Goal: Transaction & Acquisition: Purchase product/service

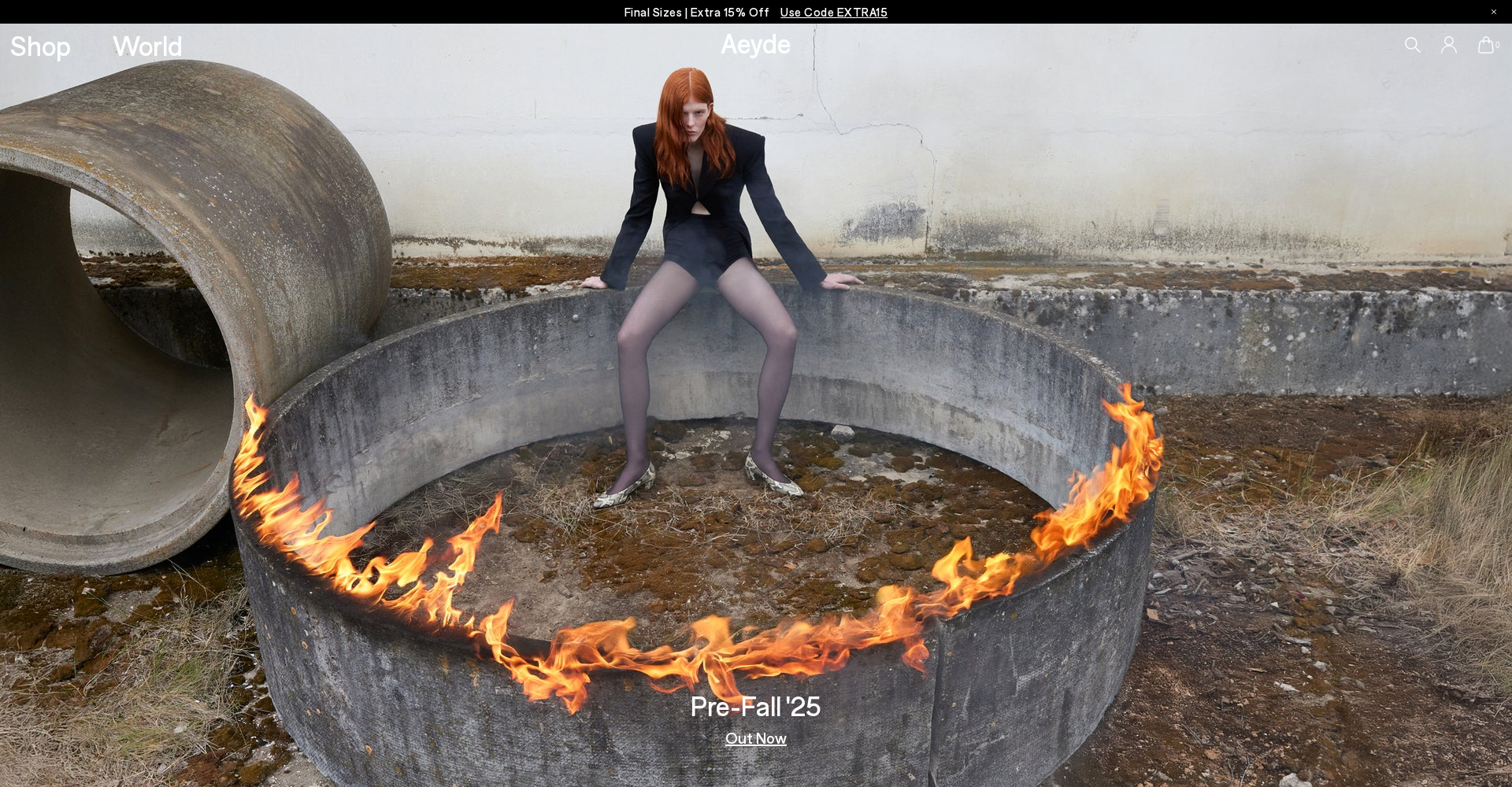
click at [771, 738] on link "Out Now" at bounding box center [756, 738] width 61 height 16
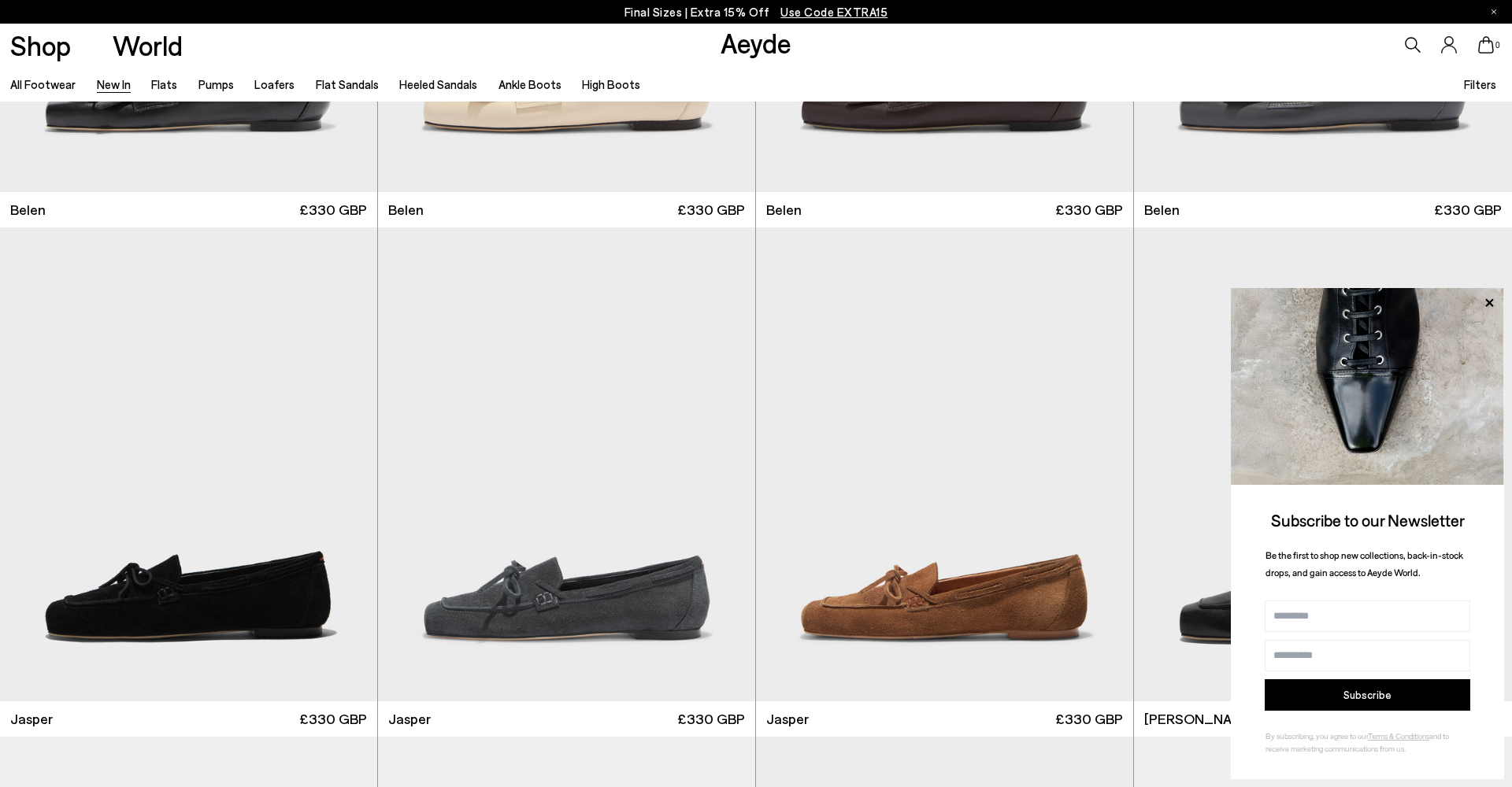
scroll to position [384, 0]
click at [1491, 299] on icon at bounding box center [1489, 303] width 21 height 21
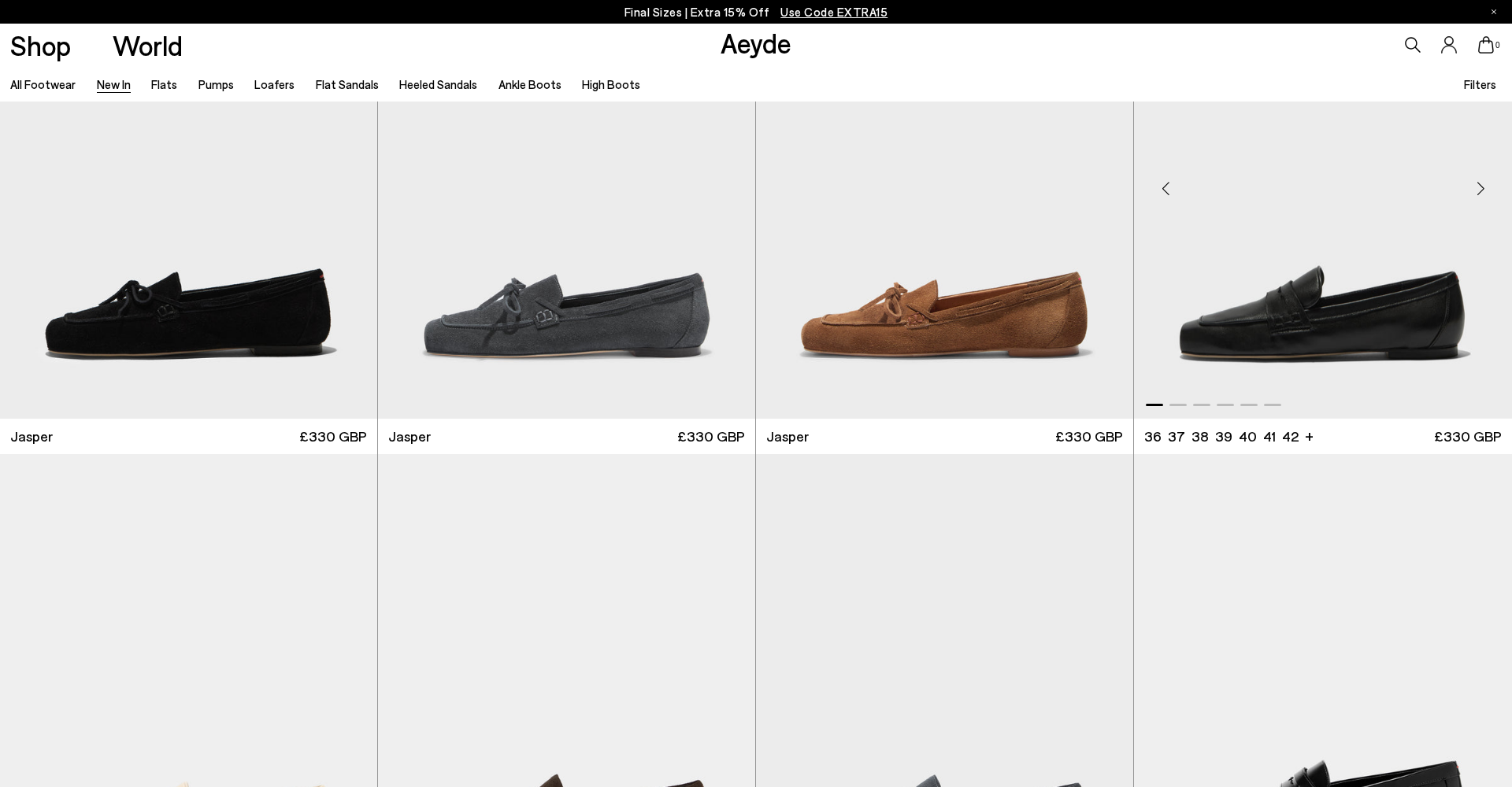
scroll to position [666, 0]
click at [1479, 186] on div "Next slide" at bounding box center [1480, 187] width 47 height 47
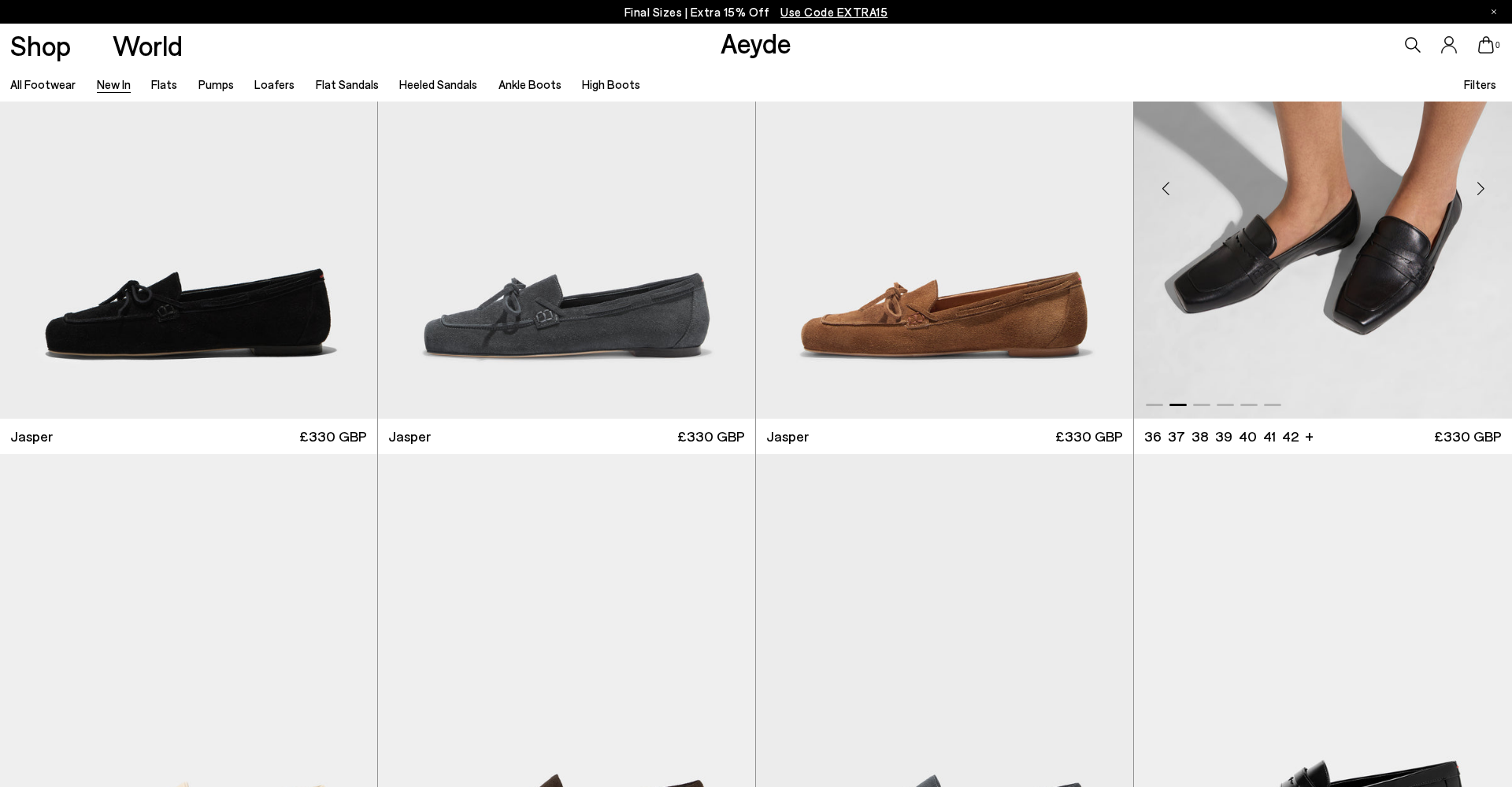
click at [1479, 186] on div "Next slide" at bounding box center [1480, 187] width 47 height 47
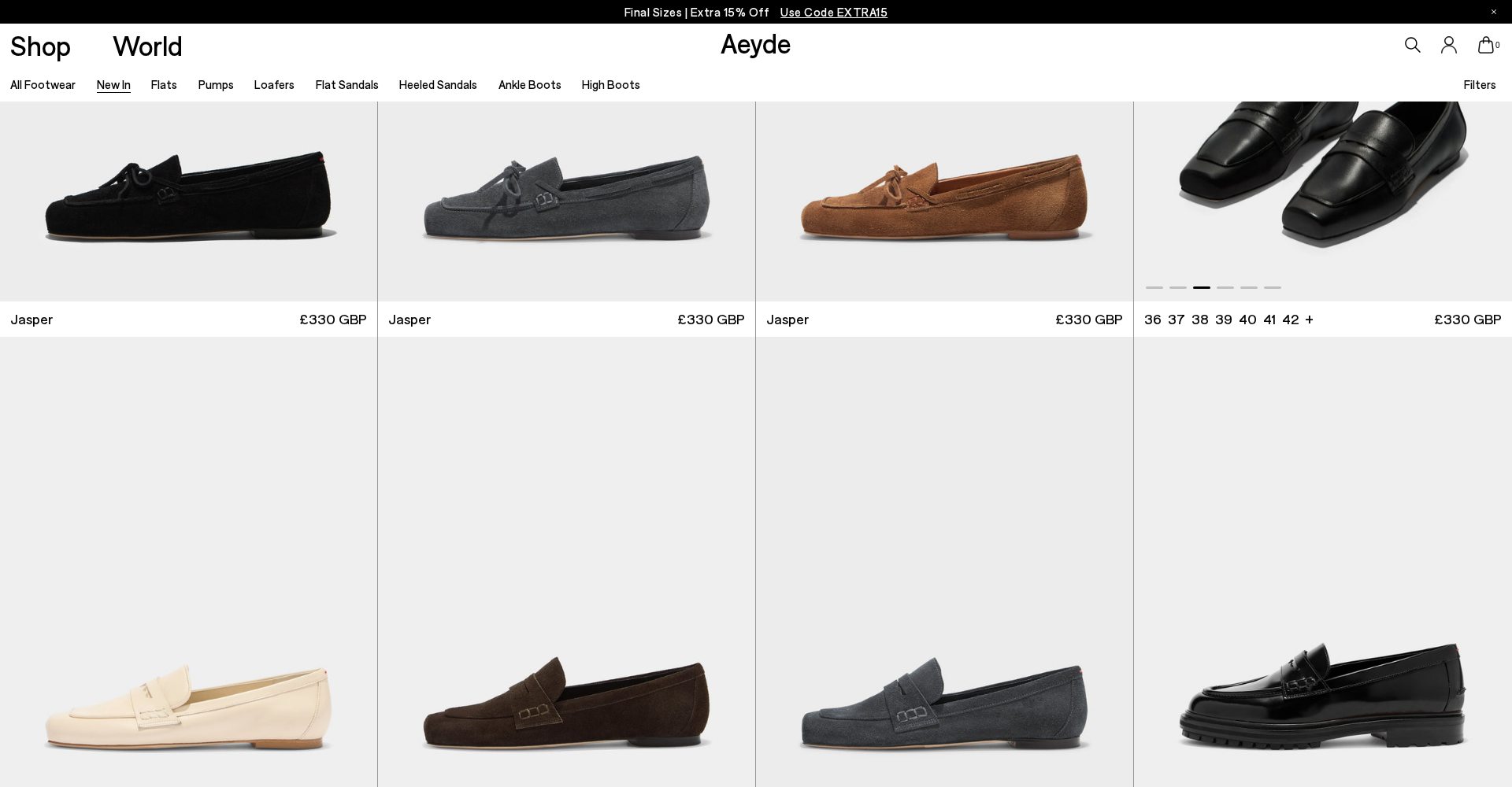
scroll to position [825, 1]
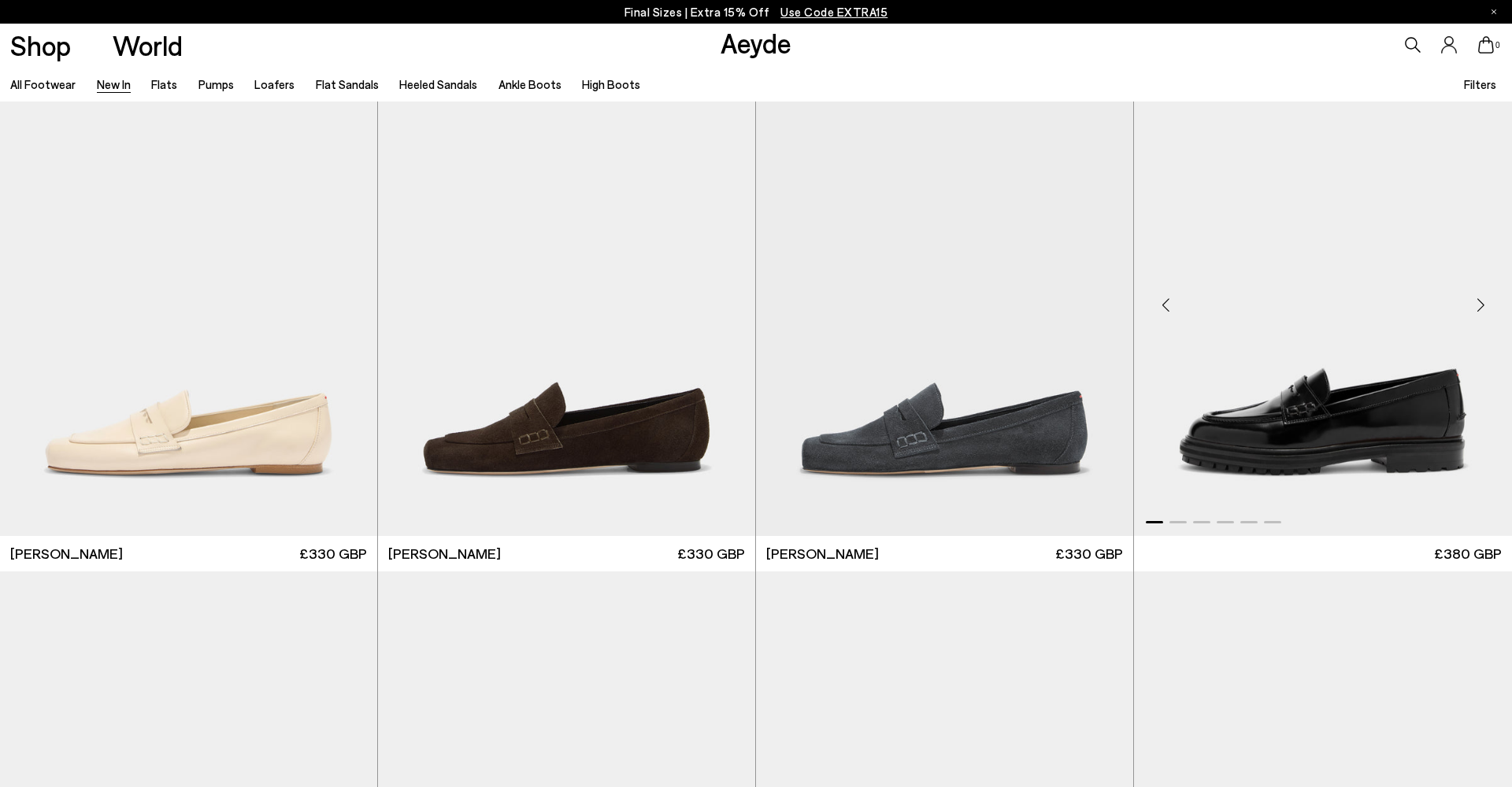
scroll to position [1128, 0]
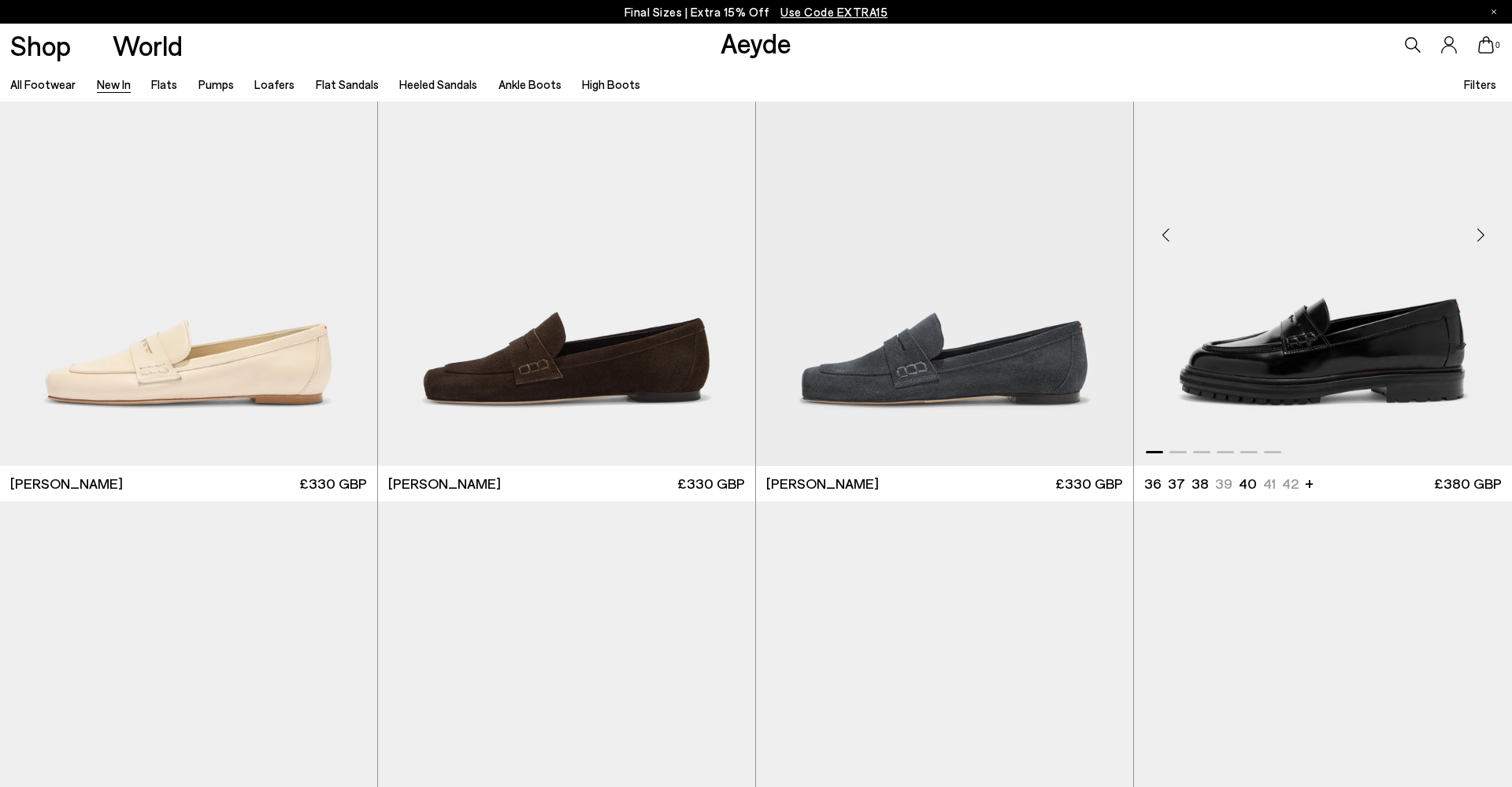
click at [1475, 235] on div "Next slide" at bounding box center [1480, 235] width 47 height 47
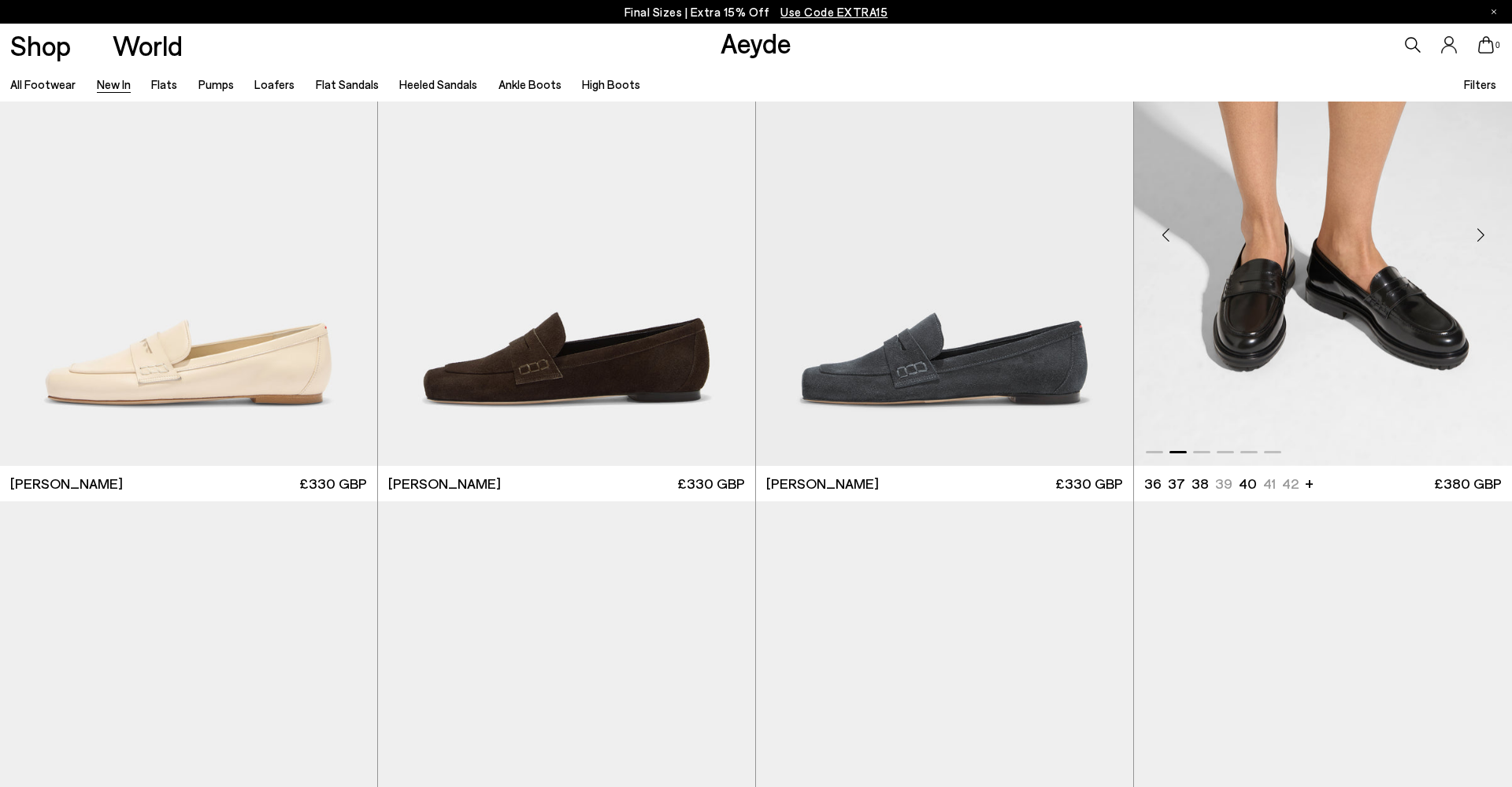
click at [1475, 235] on div "Next slide" at bounding box center [1480, 235] width 47 height 47
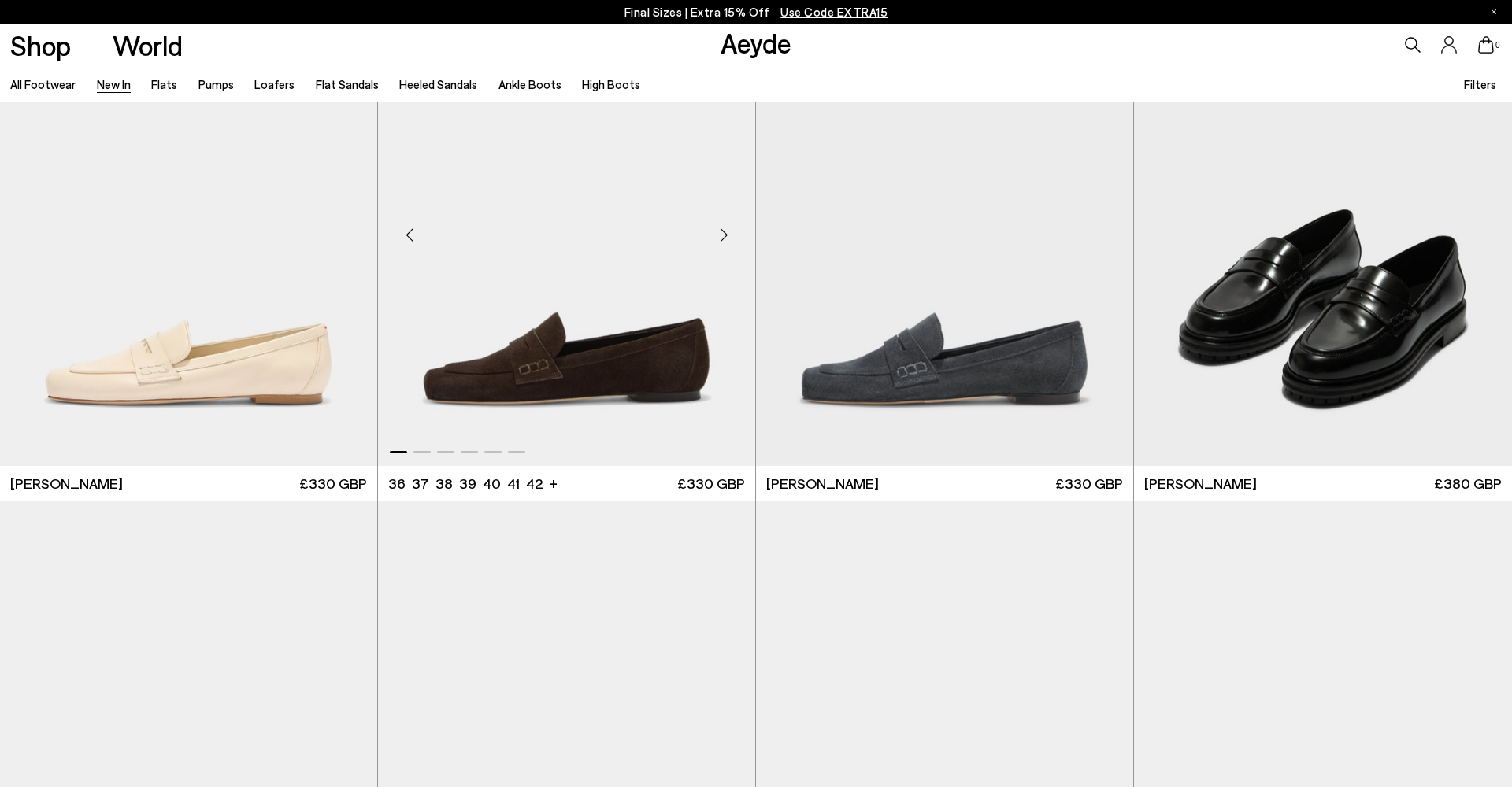
click at [722, 229] on div "Next slide" at bounding box center [723, 235] width 47 height 47
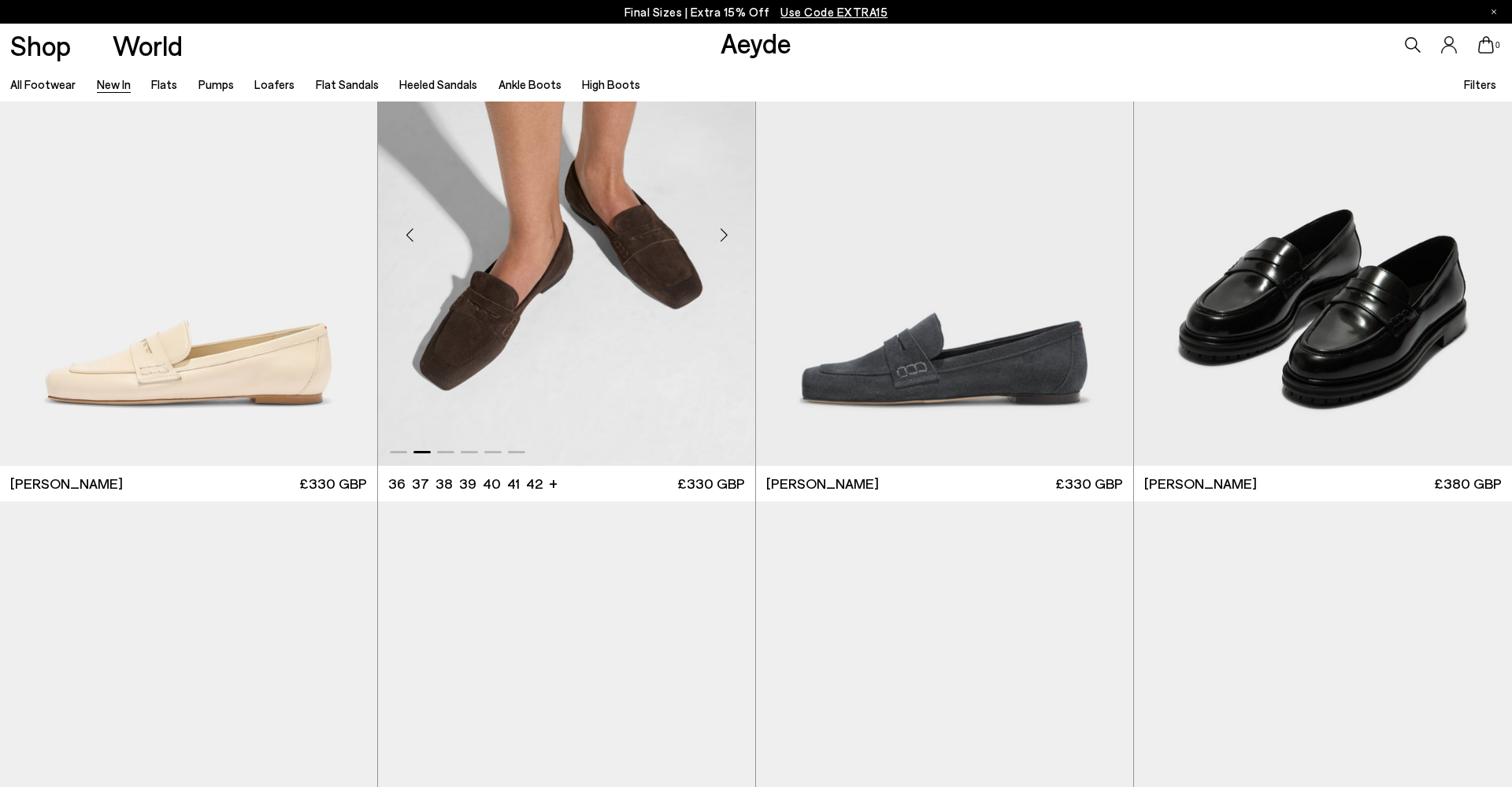
click at [722, 229] on div "Next slide" at bounding box center [723, 235] width 47 height 47
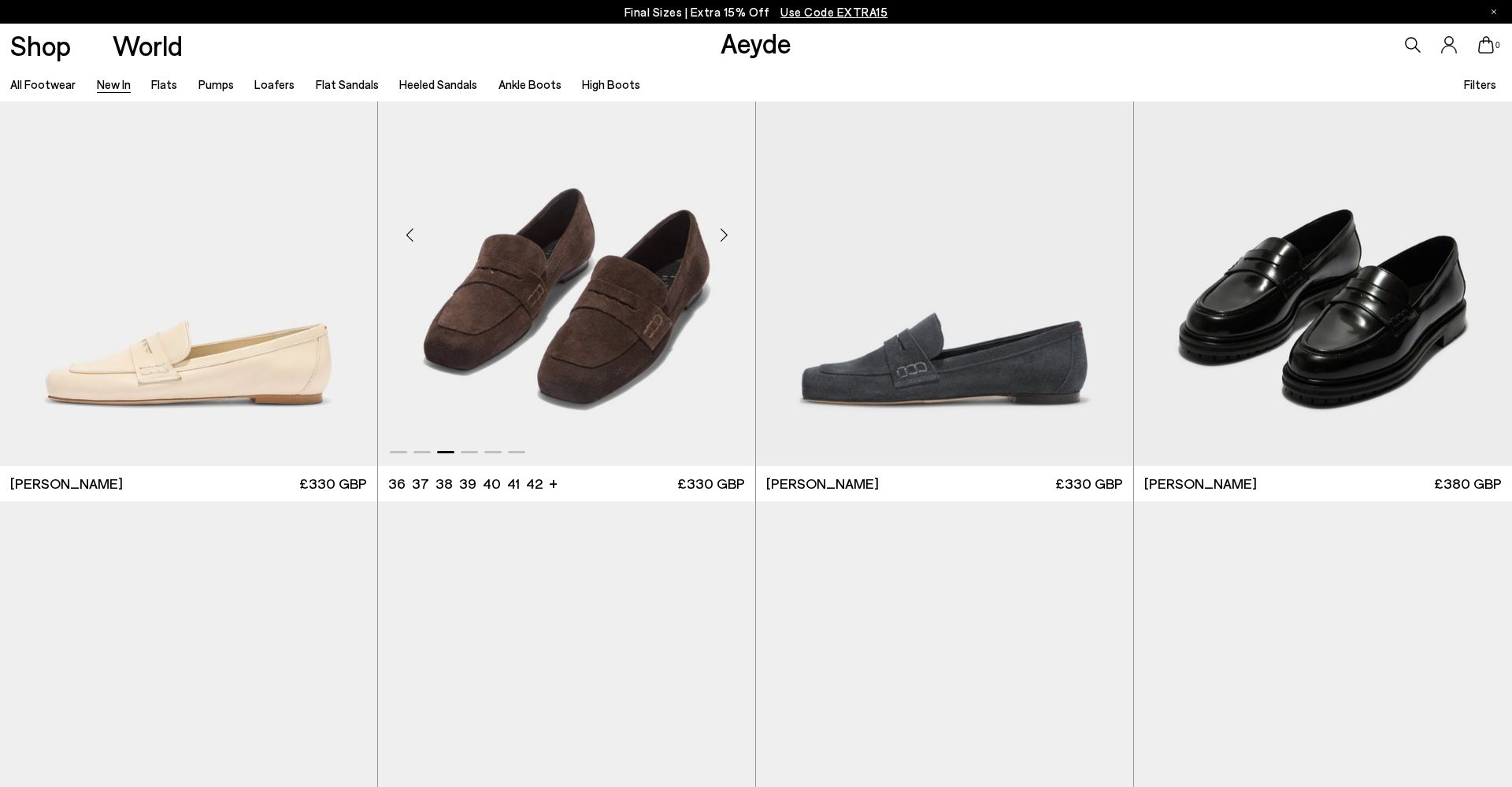
click at [722, 229] on div "Next slide" at bounding box center [723, 235] width 47 height 47
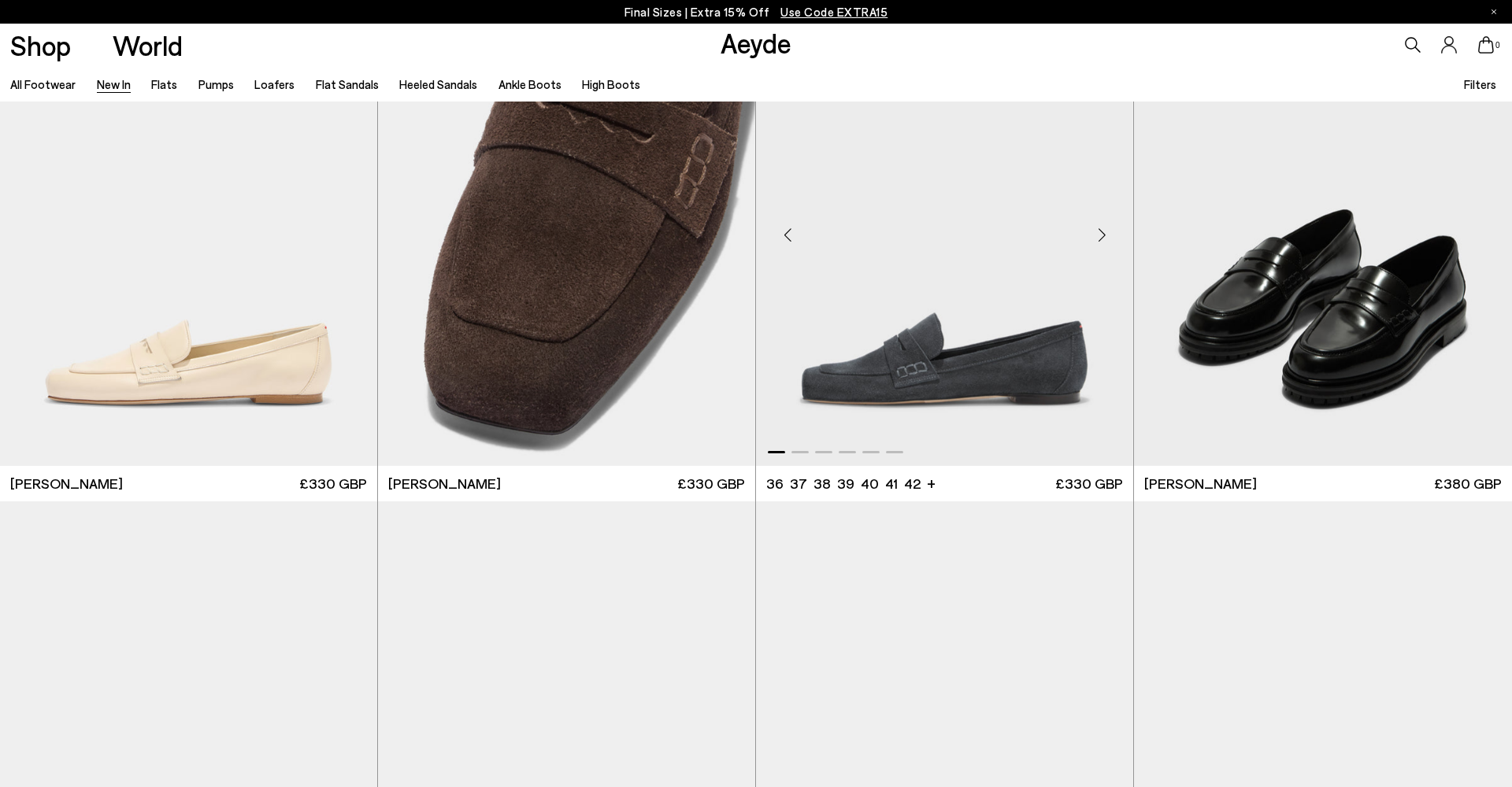
click at [1095, 233] on div "Next slide" at bounding box center [1101, 235] width 47 height 47
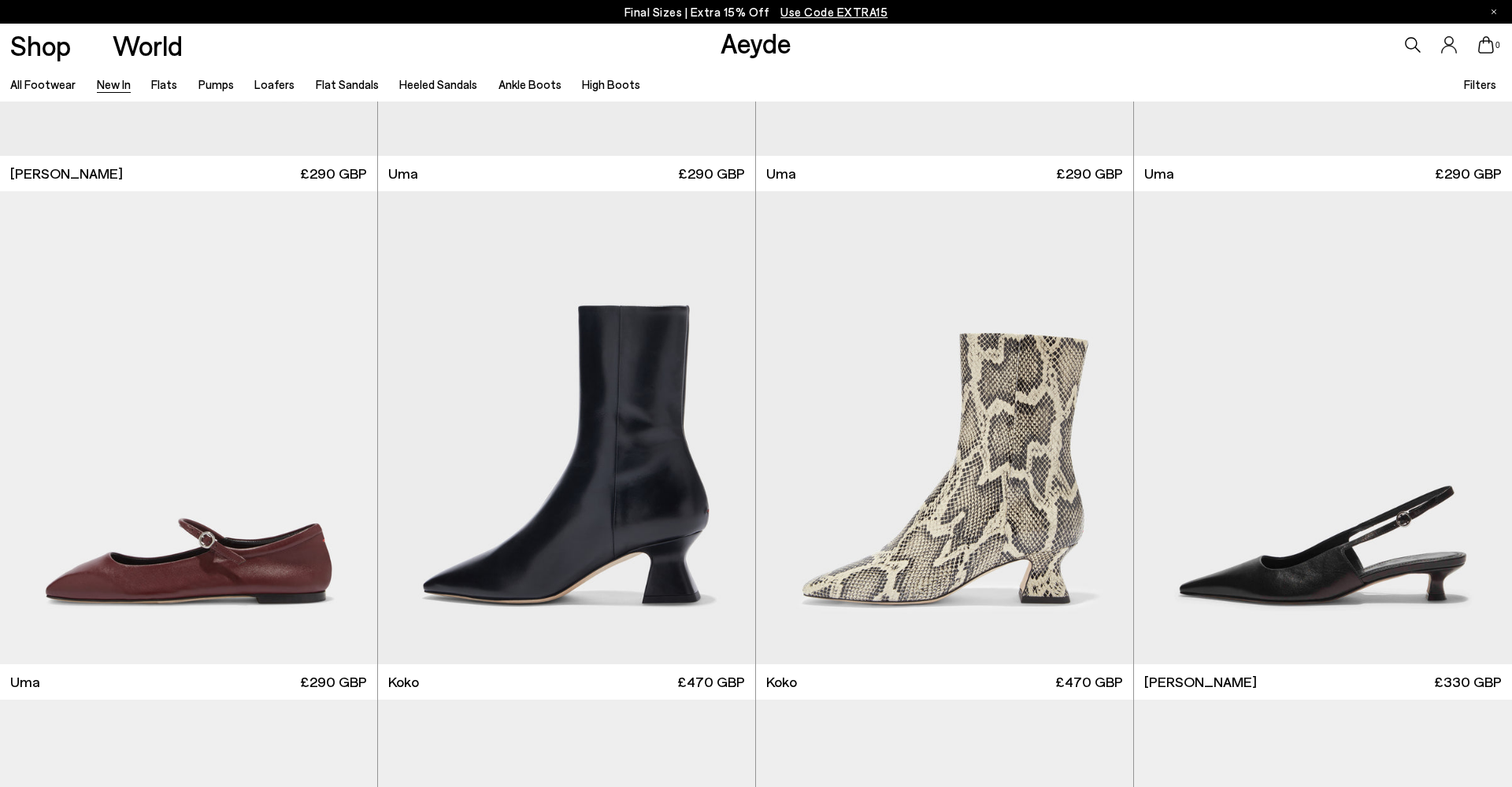
scroll to position [9588, 0]
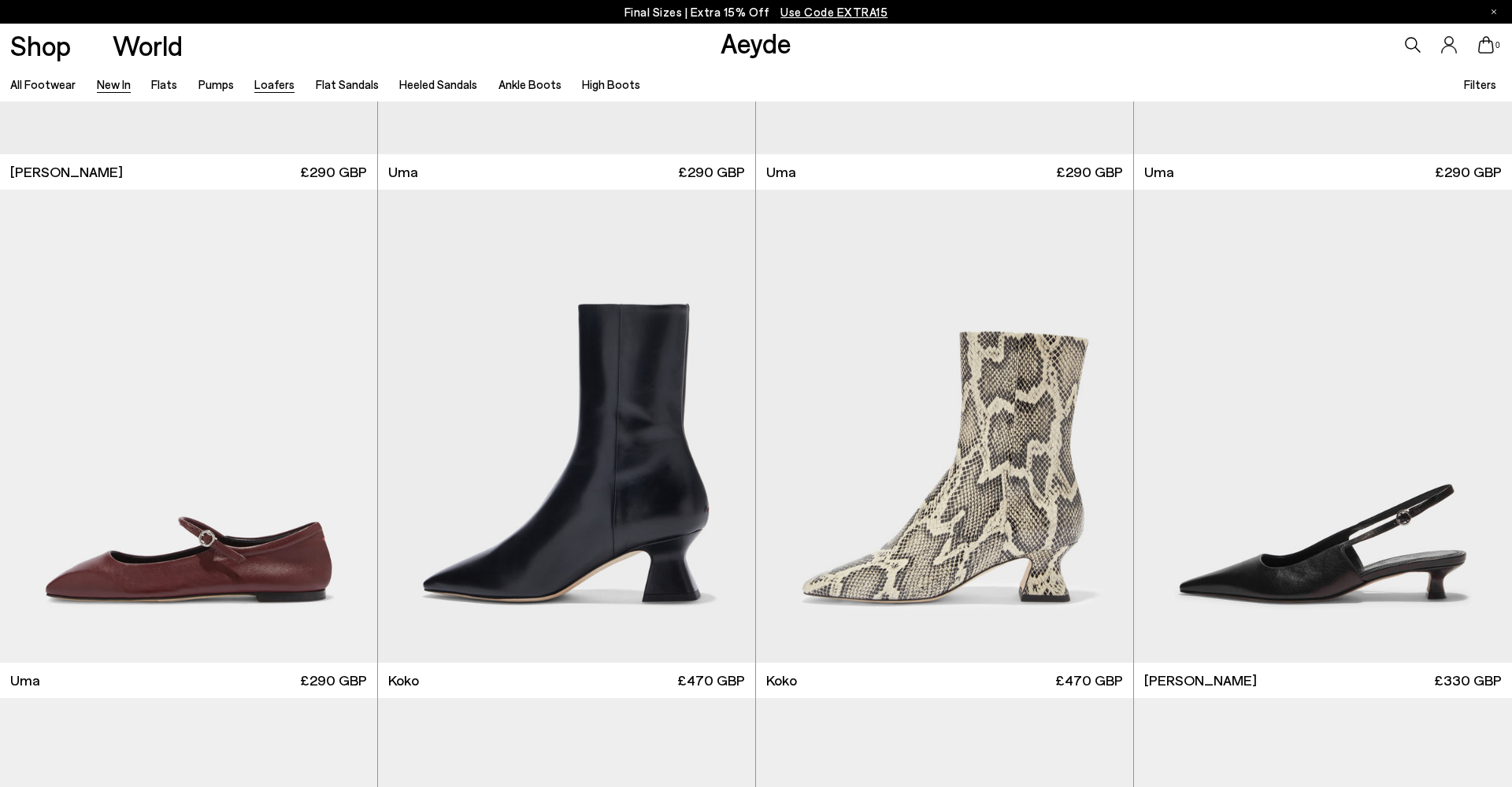
click at [268, 84] on link "Loafers" at bounding box center [274, 84] width 40 height 14
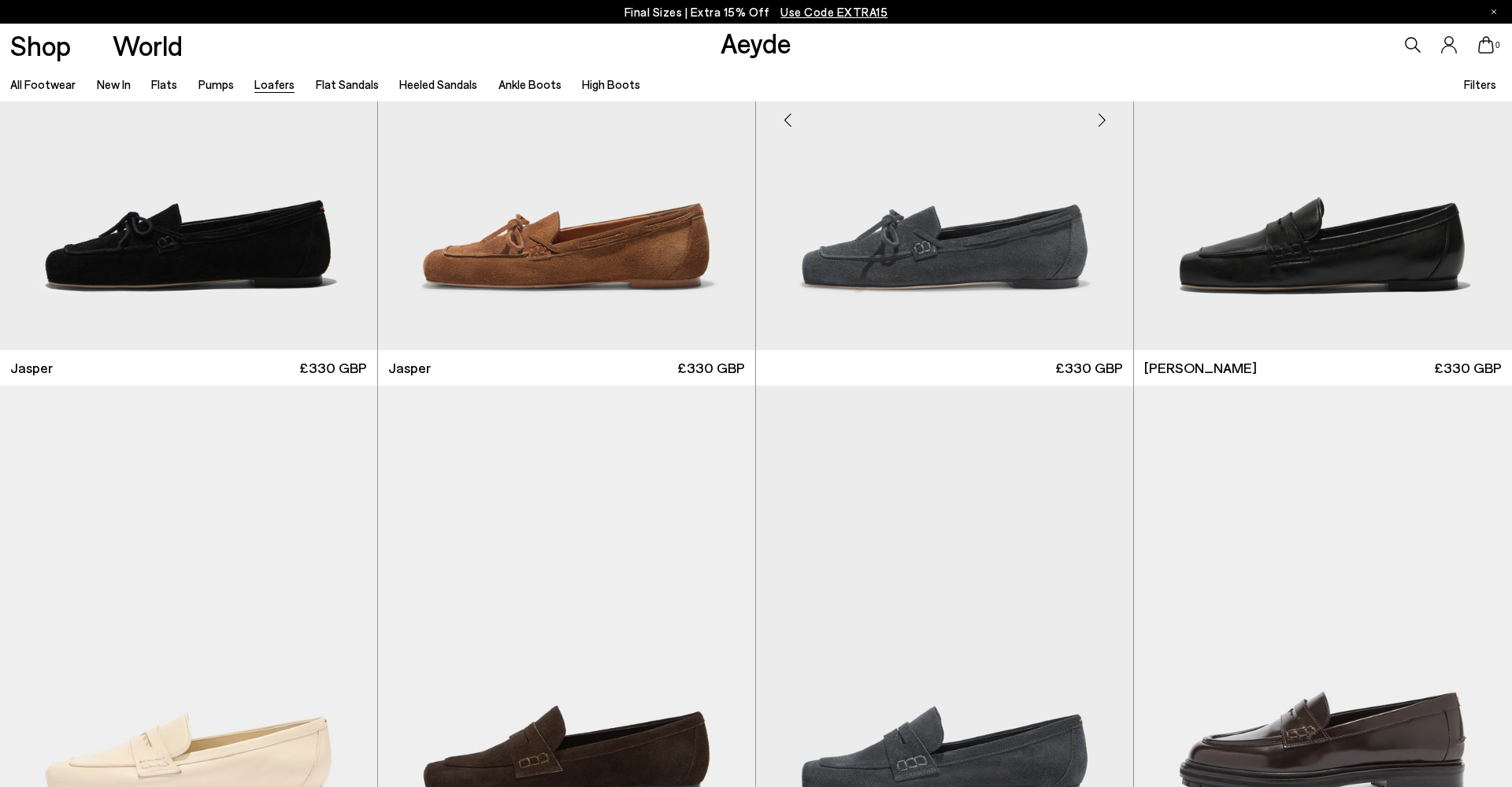
scroll to position [737, 0]
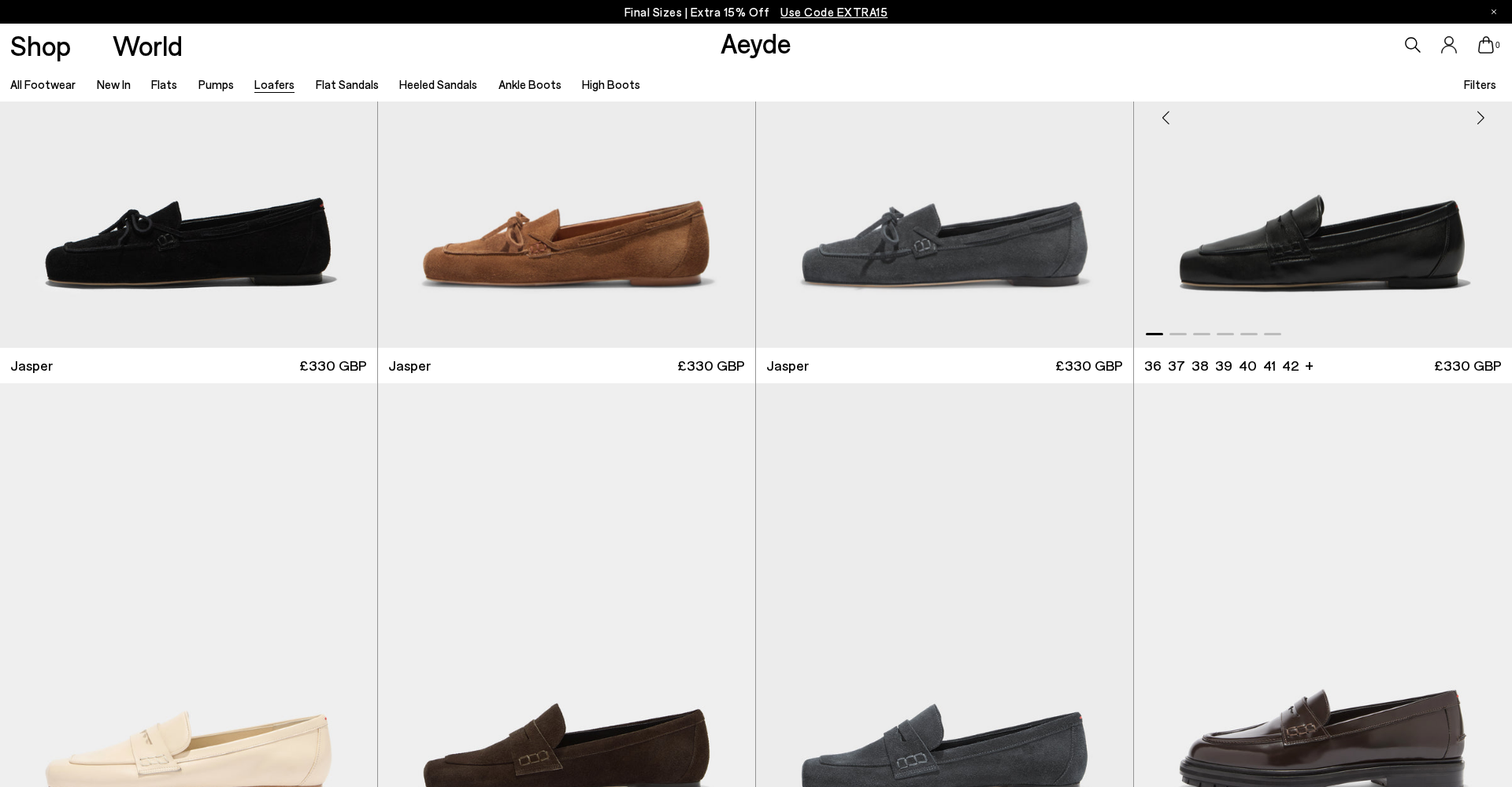
click at [1184, 331] on div at bounding box center [1323, 330] width 378 height 19
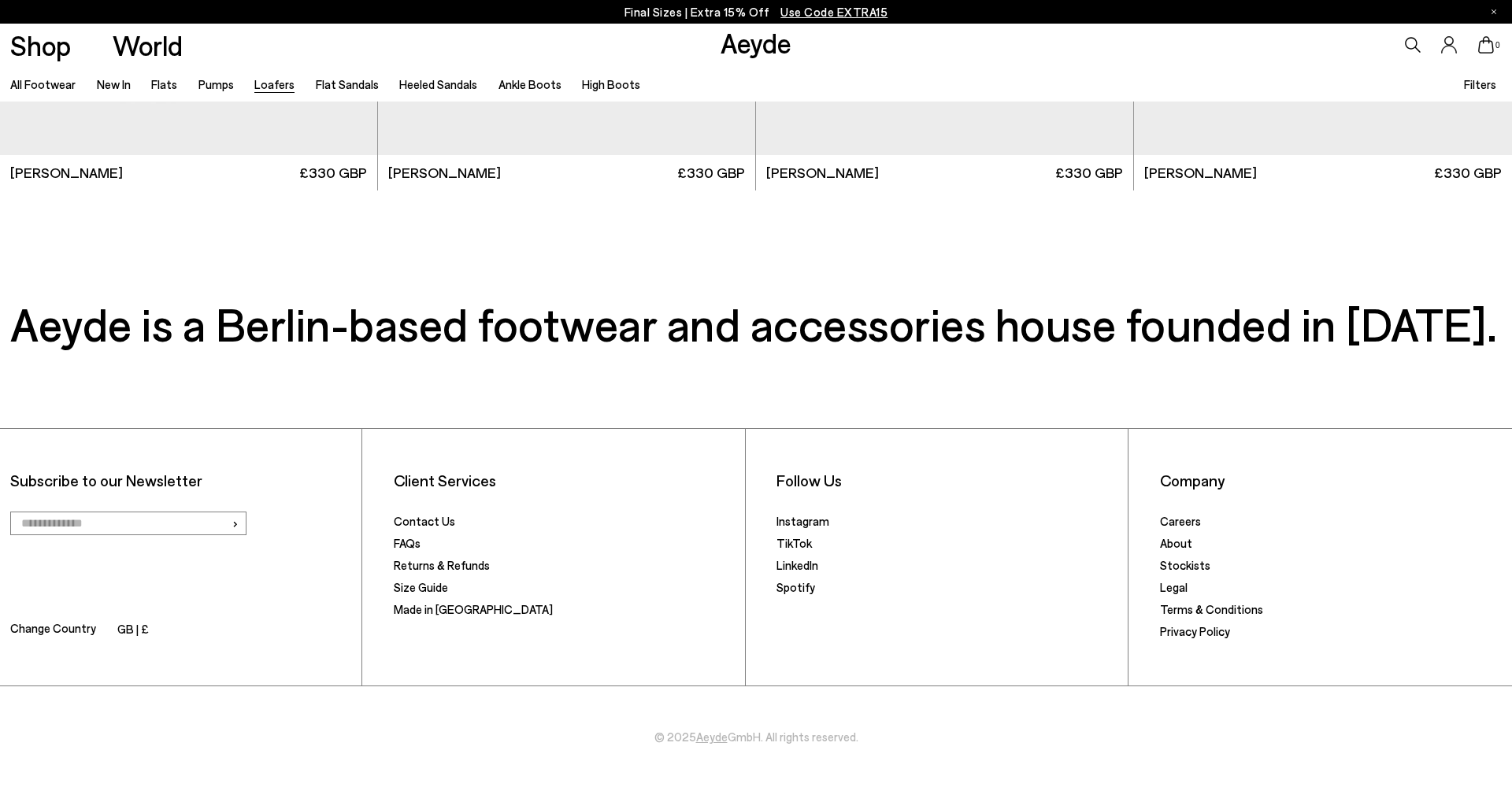
scroll to position [3985, 0]
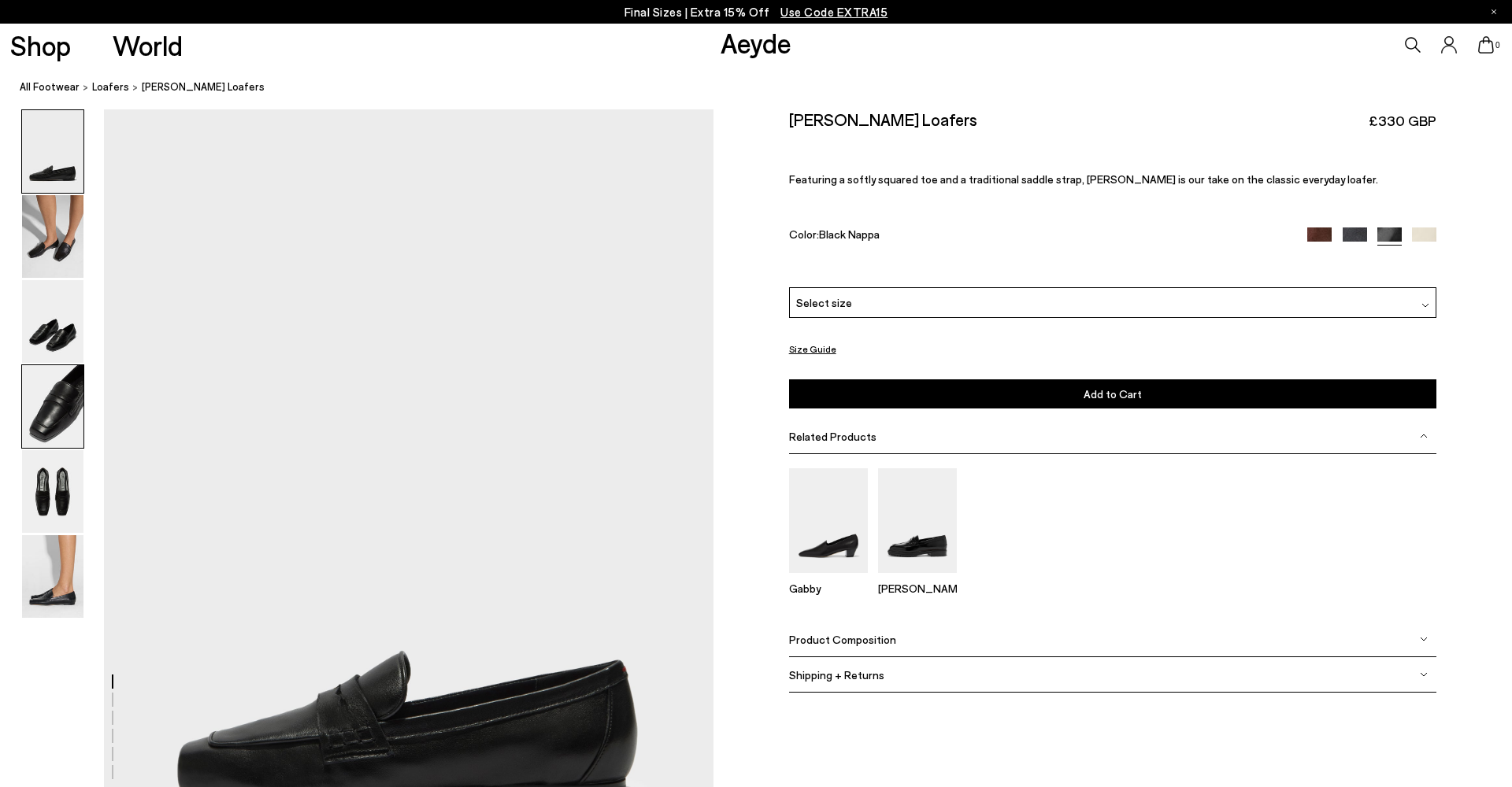
click at [51, 420] on img at bounding box center [53, 407] width 61 height 82
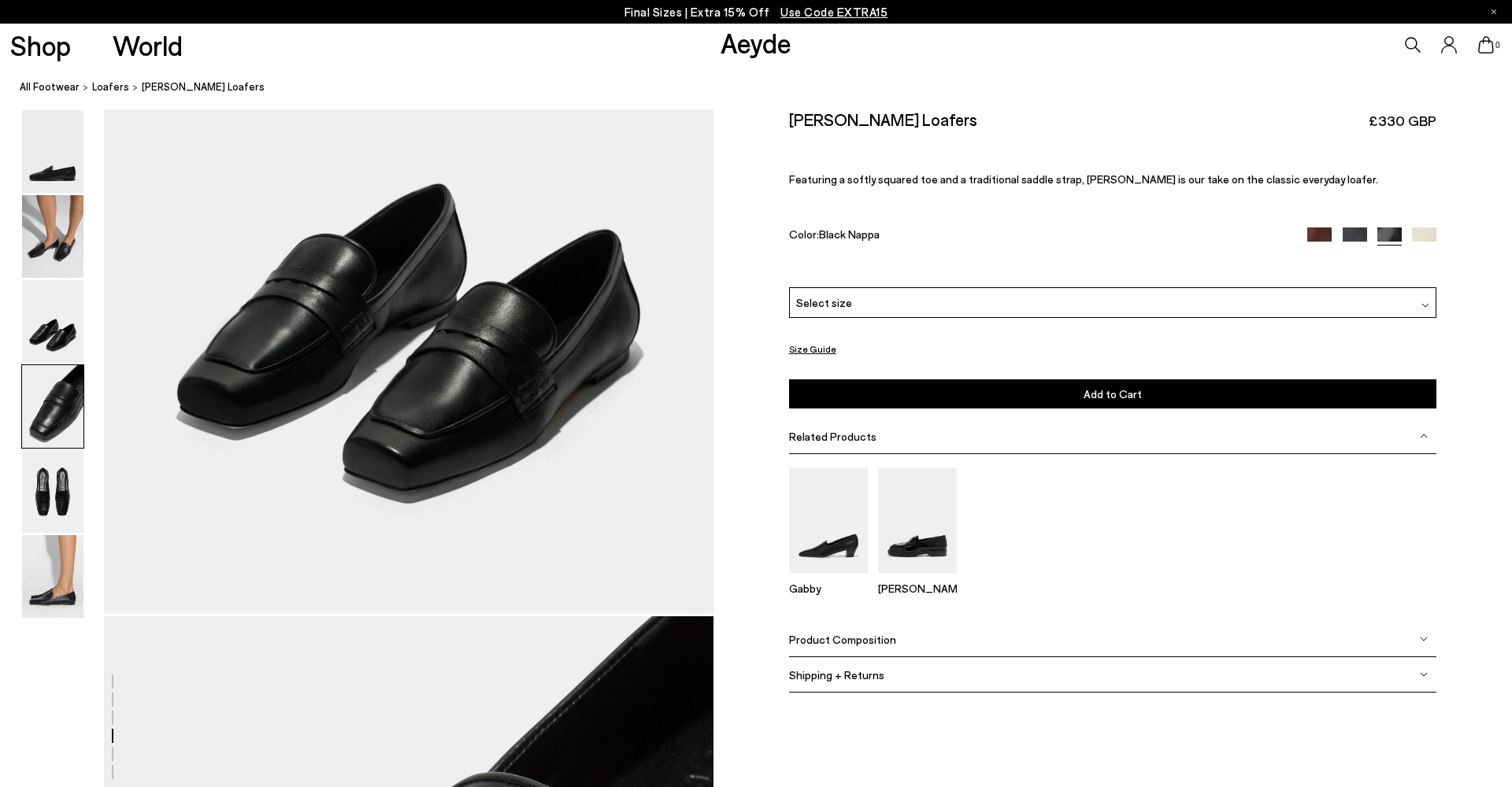
scroll to position [2443, 0]
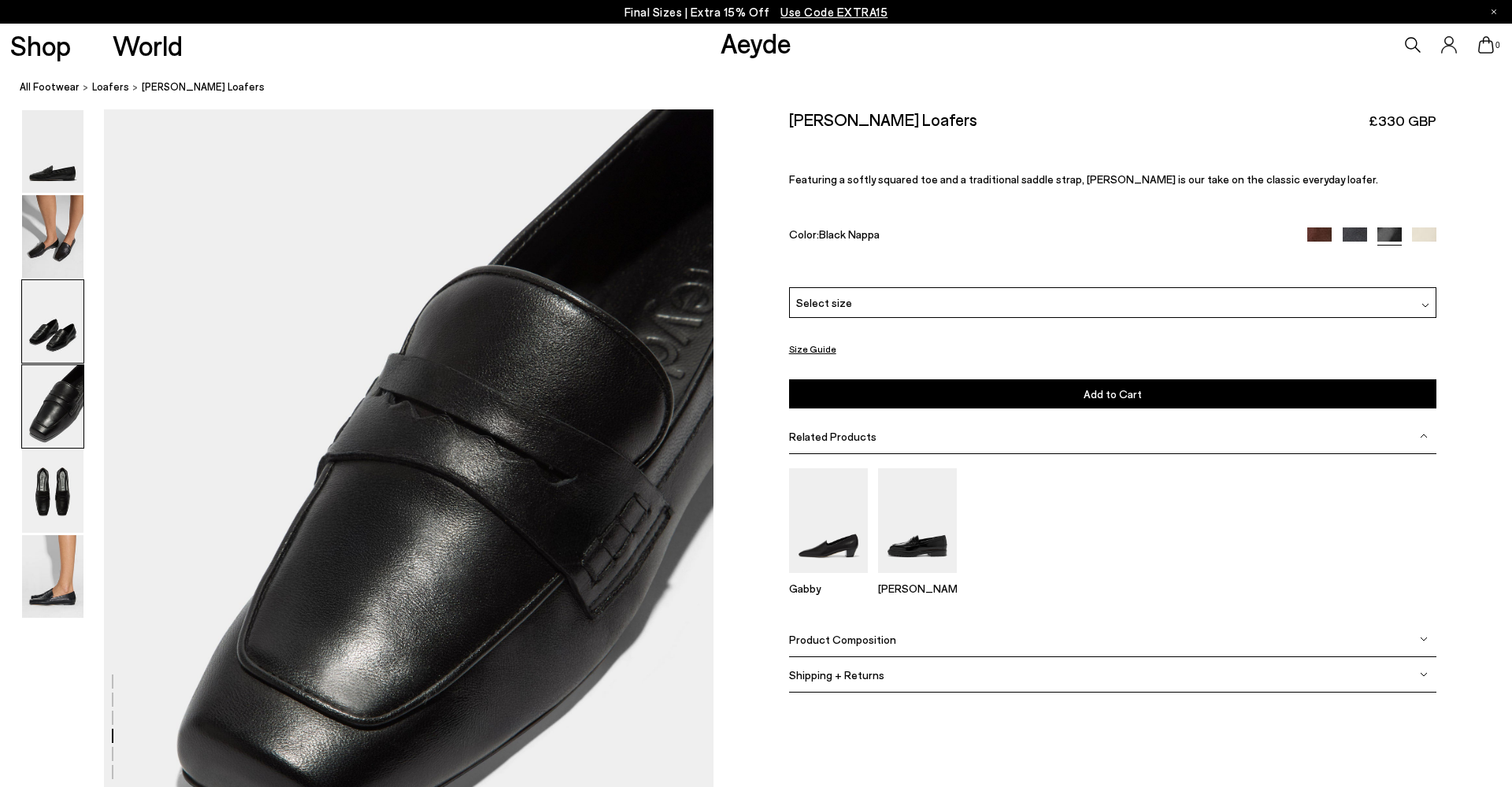
click at [45, 330] on img at bounding box center [53, 322] width 61 height 82
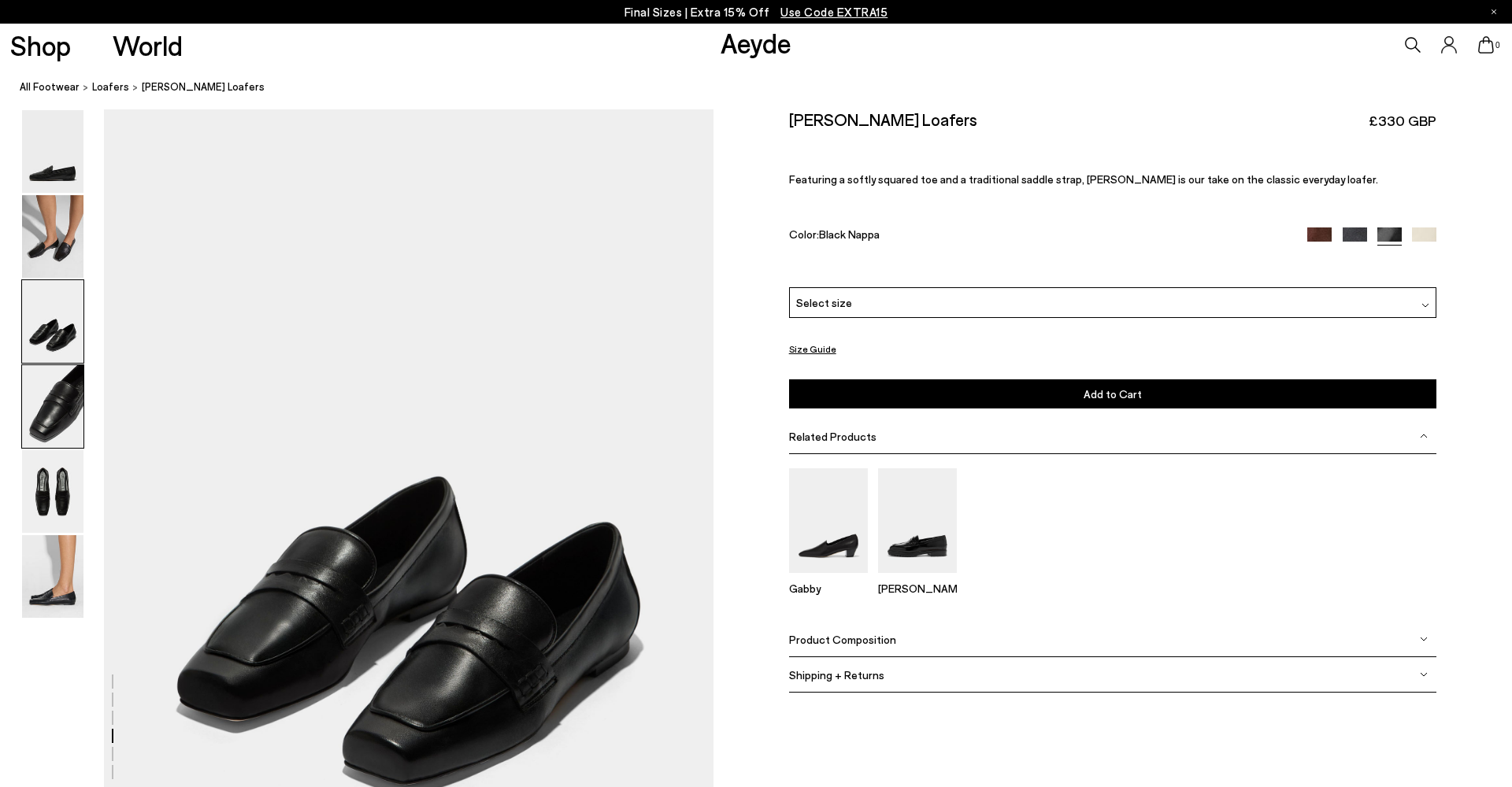
scroll to position [1629, 0]
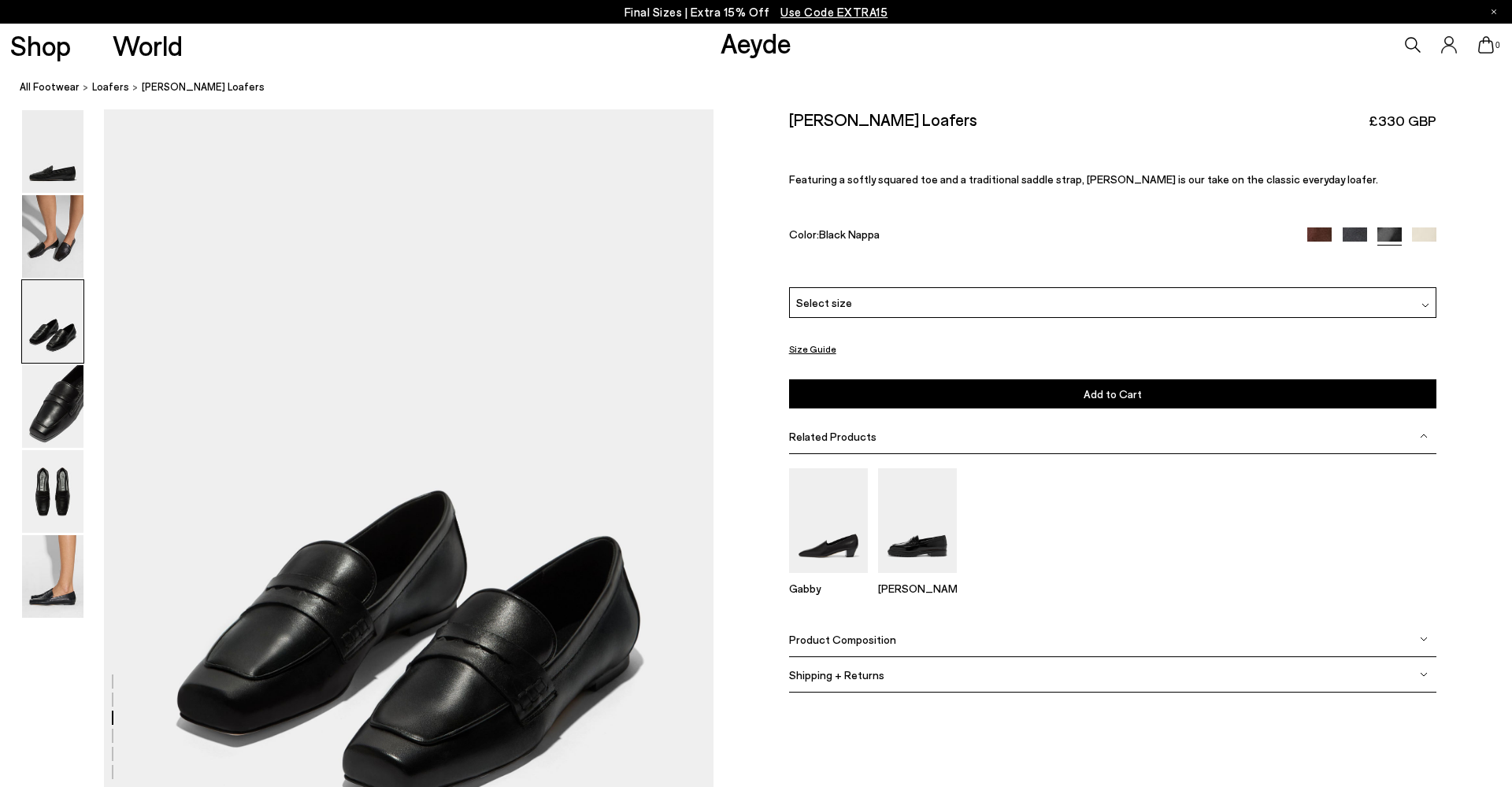
click at [801, 300] on span "Select size" at bounding box center [825, 303] width 56 height 16
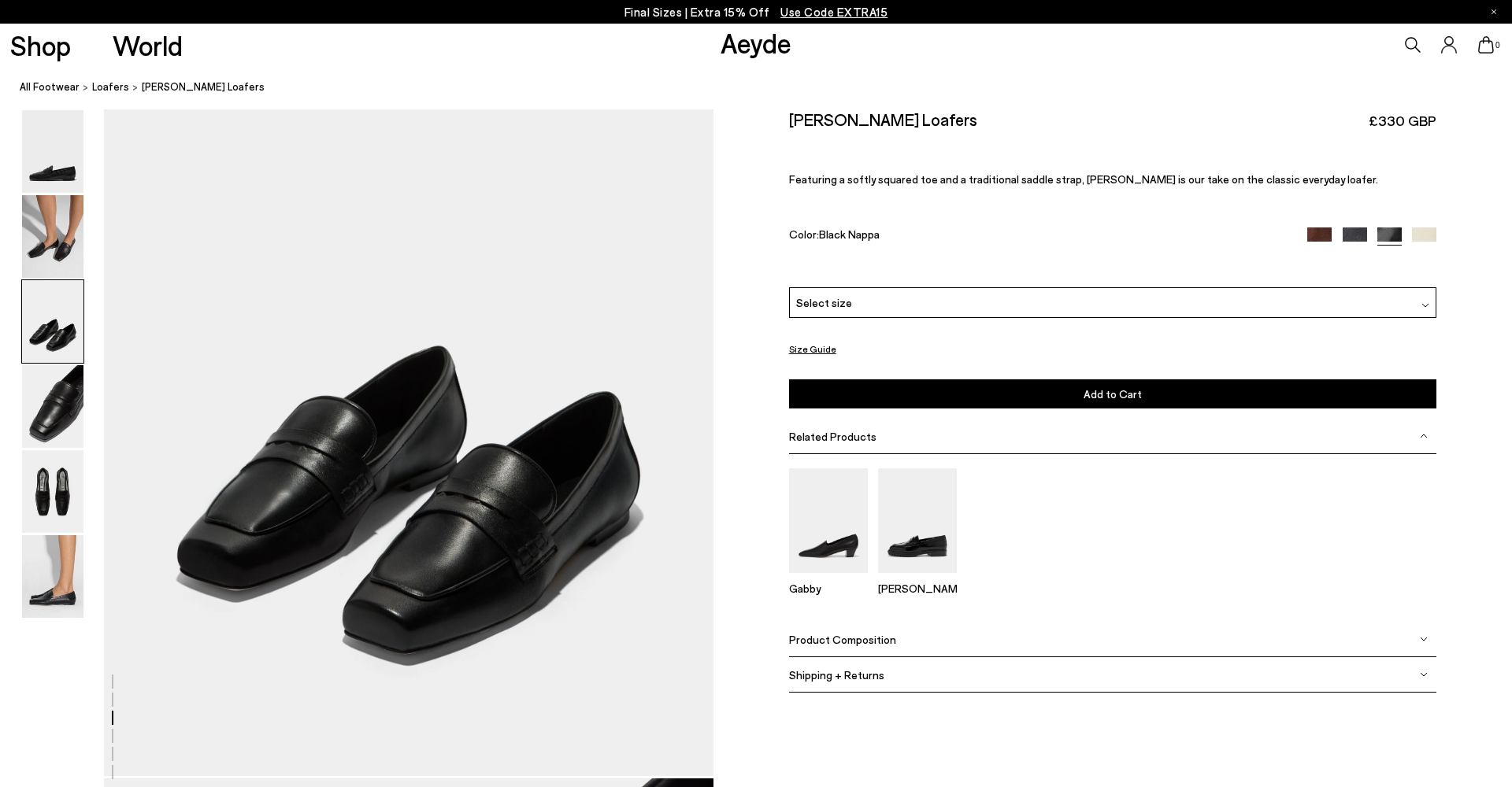
scroll to position [1803, 0]
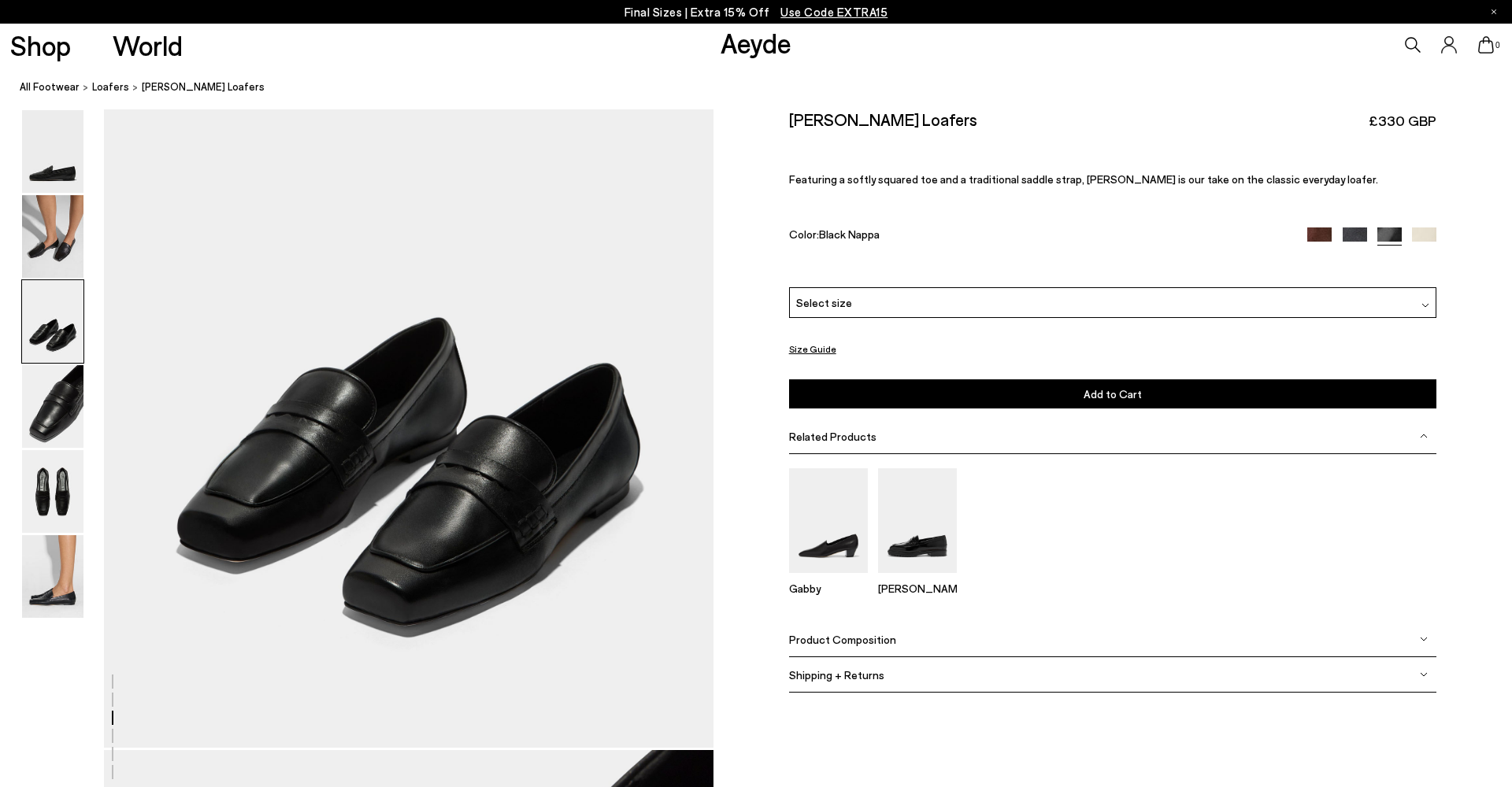
drag, startPoint x: 73, startPoint y: 606, endPoint x: 245, endPoint y: 573, distance: 175.1
click at [223, 578] on div at bounding box center [357, 748] width 714 height 4884
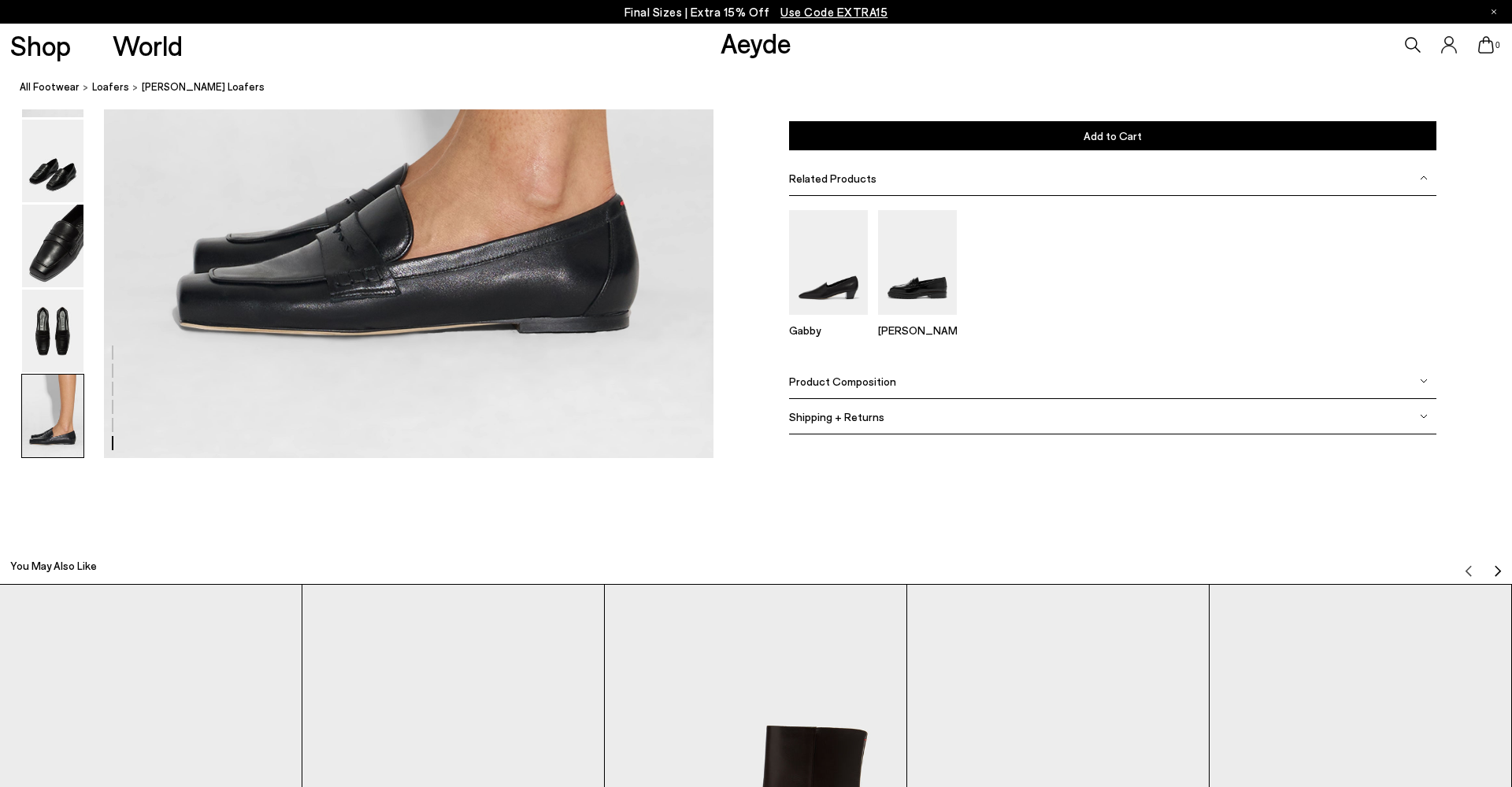
scroll to position [4294, 0]
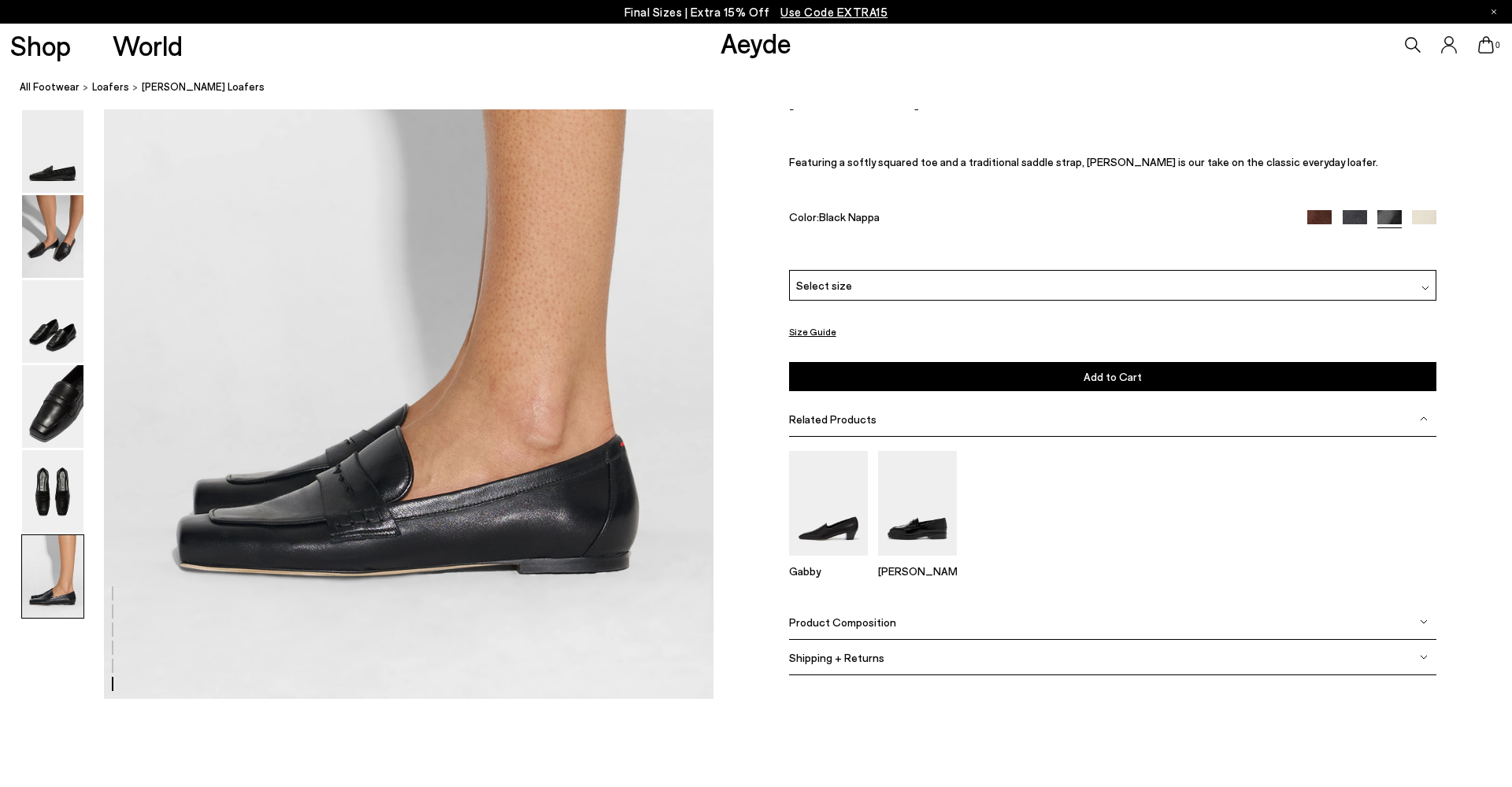
click at [1311, 214] on img at bounding box center [1320, 224] width 25 height 25
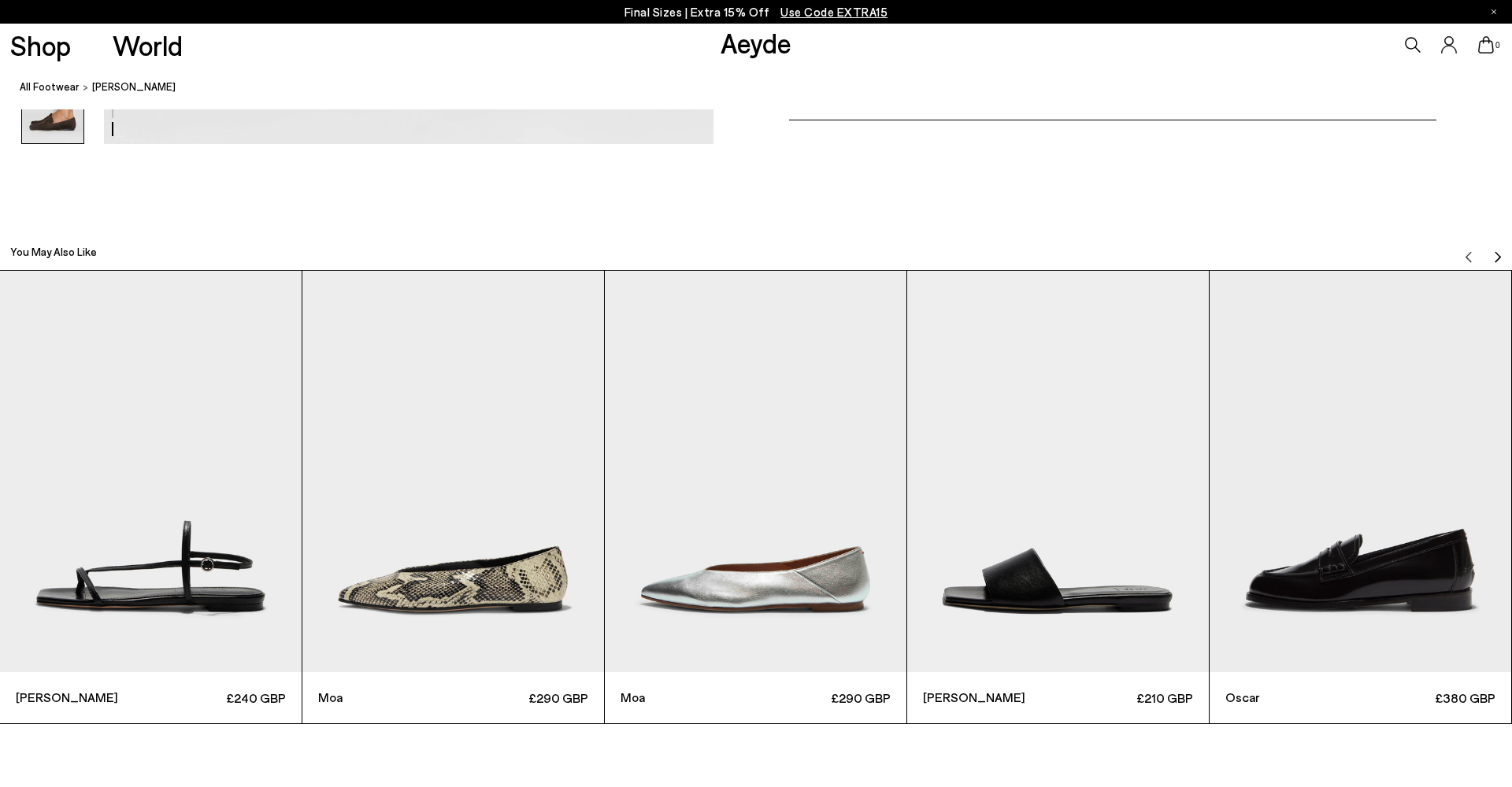
scroll to position [4850, 0]
